Goal: Browse casually

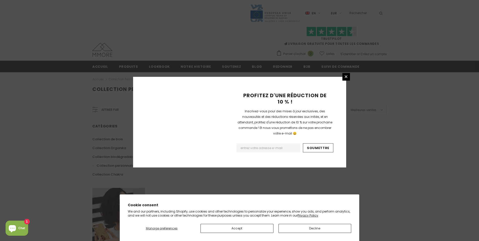
scroll to position [287, 0]
